Goal: Check status: Check status

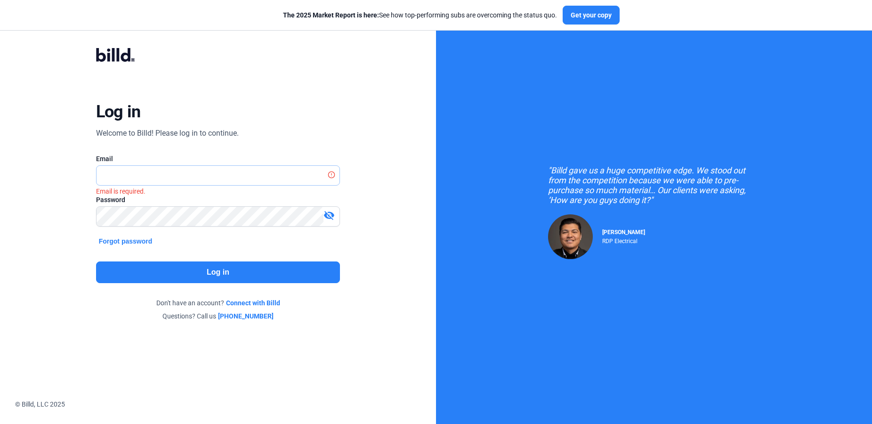
type input "[PERSON_NAME][EMAIL_ADDRESS][DOMAIN_NAME]"
click at [235, 272] on button "Log in" at bounding box center [218, 272] width 244 height 22
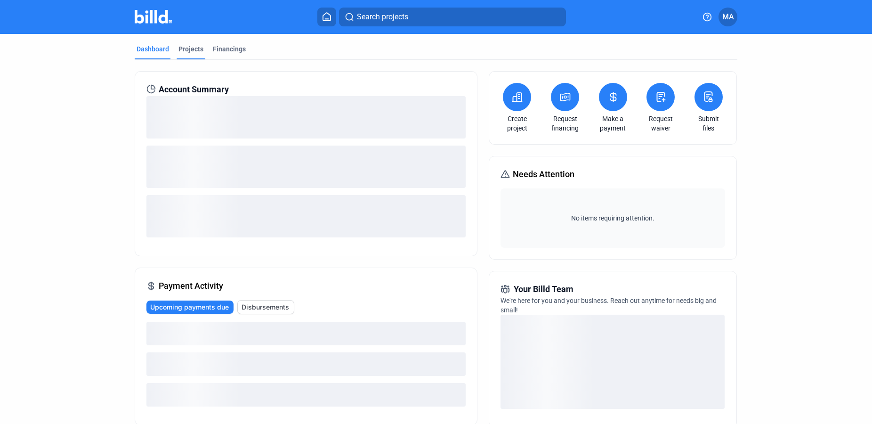
click at [193, 50] on div "Projects" at bounding box center [190, 48] width 25 height 9
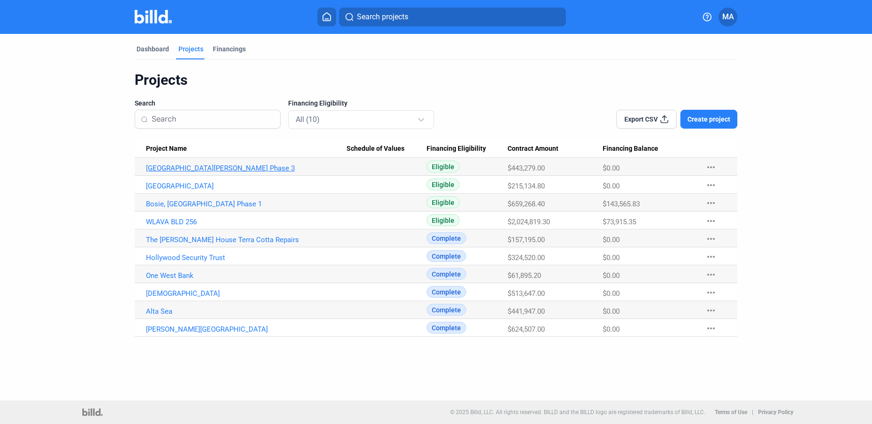
click at [221, 165] on link "[GEOGRAPHIC_DATA][PERSON_NAME] Phase 3" at bounding box center [246, 168] width 201 height 8
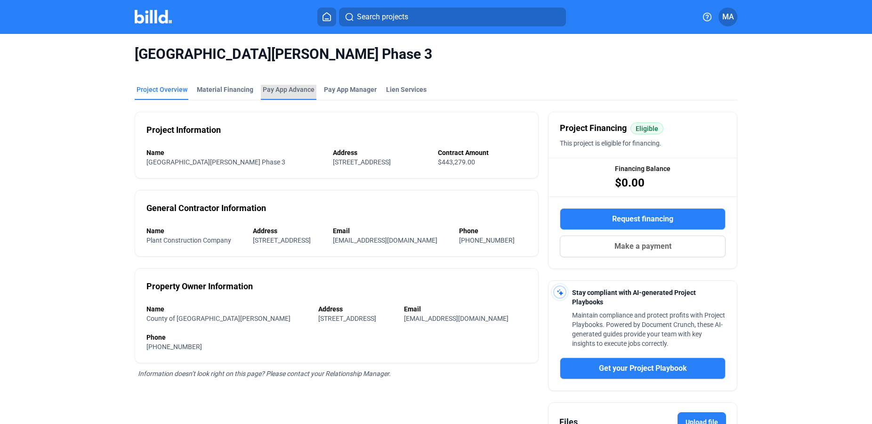
click at [290, 88] on div "Pay App Advance" at bounding box center [289, 89] width 52 height 9
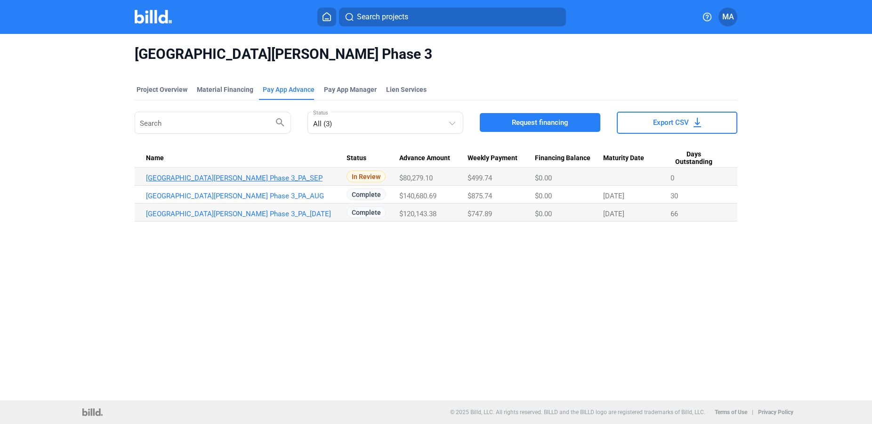
click at [226, 176] on link "[GEOGRAPHIC_DATA][PERSON_NAME] Phase 3_PA_SEP" at bounding box center [246, 178] width 201 height 8
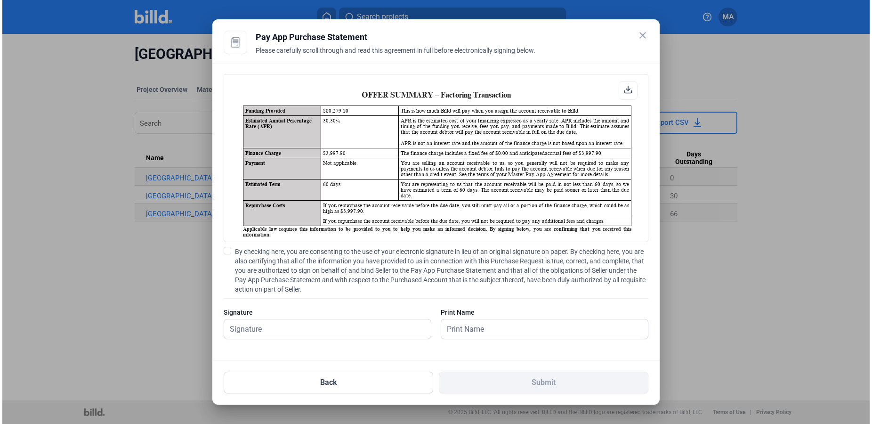
scroll to position [1251, 0]
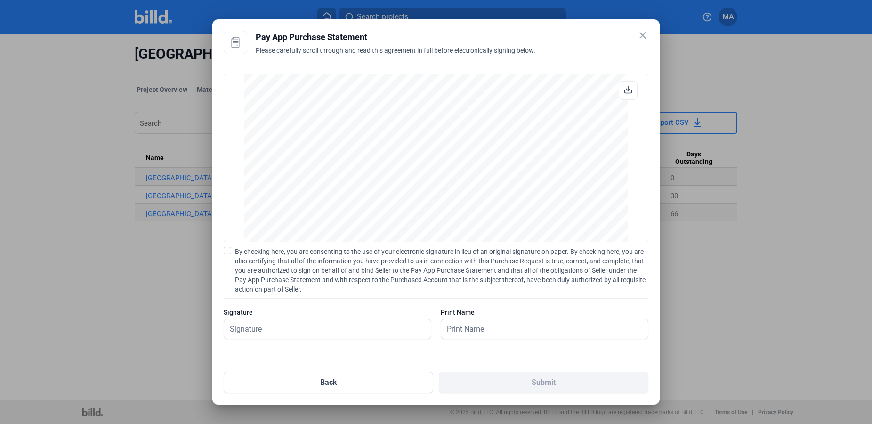
click at [644, 36] on mat-icon "close" at bounding box center [642, 35] width 11 height 11
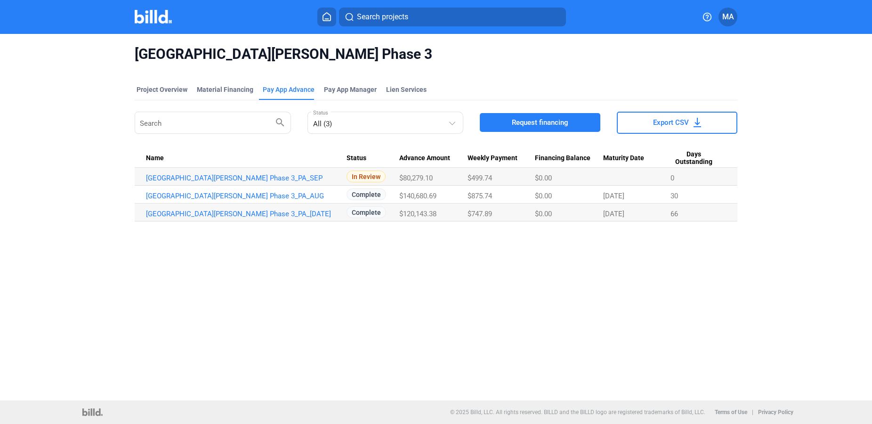
click at [384, 176] on div "In Review" at bounding box center [372, 176] width 53 height 12
click at [261, 181] on link "[GEOGRAPHIC_DATA][PERSON_NAME] Phase 3_PA_SEP" at bounding box center [246, 178] width 201 height 8
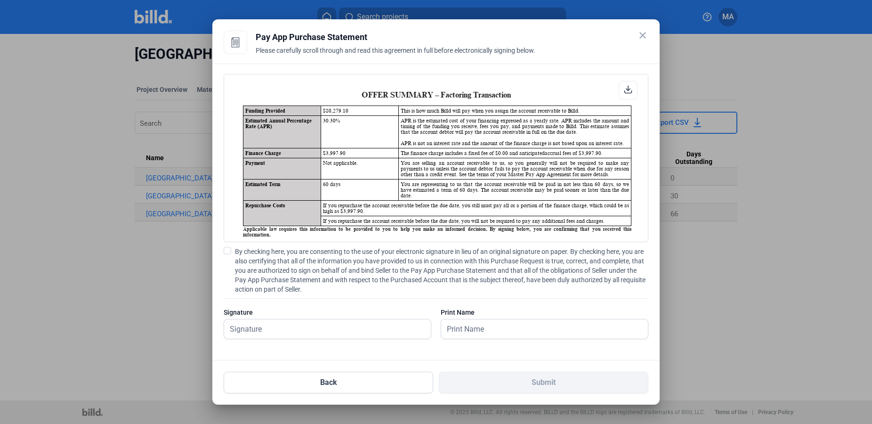
scroll to position [0, 0]
click at [360, 375] on button "Back" at bounding box center [328, 382] width 209 height 22
